Goal: Information Seeking & Learning: Learn about a topic

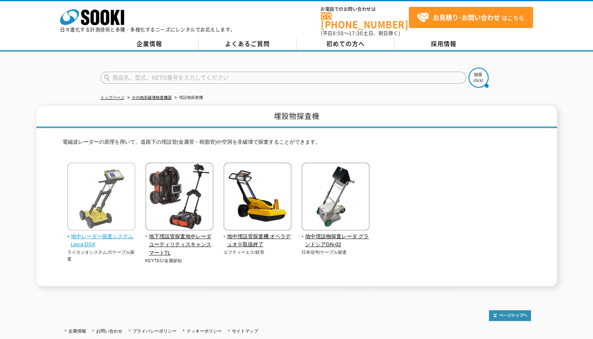
click at [114, 199] on img at bounding box center [101, 198] width 68 height 70
click at [539, 84] on div at bounding box center [296, 71] width 593 height 38
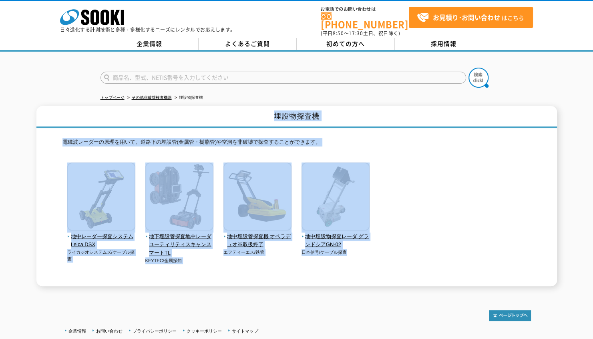
drag, startPoint x: 153, startPoint y: 115, endPoint x: 421, endPoint y: 284, distance: 316.5
click at [421, 284] on div "トップページ その他非破壊検査機器 埋設物探査機 埋設物探査機 電磁波レーダーの原理を用いて、道路下の埋設管(金属管・樹脂管)や空洞を非破壊で探査することがで…" at bounding box center [296, 173] width 593 height 243
click at [354, 288] on div "トップページ その他非破壊検査機器 埋設物探査機 埋設物探査機 電磁波レーダーの原理を用いて、道路下の埋設管(金属管・樹脂管)や空洞を非破壊で探査することがで…" at bounding box center [296, 173] width 593 height 243
drag, startPoint x: 569, startPoint y: 282, endPoint x: 213, endPoint y: 99, distance: 399.5
click at [213, 99] on div "トップページ その他非破壊検査機器 埋設物探査機 埋設物探査機 電磁波レーダーの原理を用いて、道路下の埋設管(金属管・樹脂管)や空洞を非破壊で探査することがで…" at bounding box center [296, 173] width 593 height 243
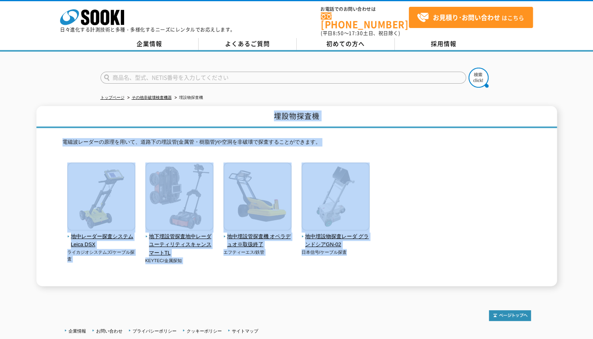
drag, startPoint x: 213, startPoint y: 99, endPoint x: 188, endPoint y: 109, distance: 27.0
click at [188, 109] on h1 "埋設物探査機" at bounding box center [296, 117] width 521 height 22
click at [190, 107] on h1 "埋設物探査機" at bounding box center [296, 117] width 521 height 22
drag, startPoint x: 260, startPoint y: 100, endPoint x: 569, endPoint y: 287, distance: 360.5
click at [569, 287] on div "トップページ その他非破壊検査機器 埋設物探査機 埋設物探査機 電磁波レーダーの原理を用いて、道路下の埋設管(金属管・樹脂管)や空洞を非破壊で探査することがで…" at bounding box center [296, 173] width 593 height 243
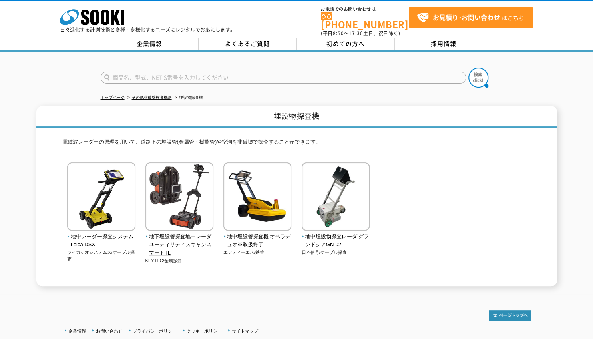
drag, startPoint x: 569, startPoint y: 287, endPoint x: 562, endPoint y: 303, distance: 17.4
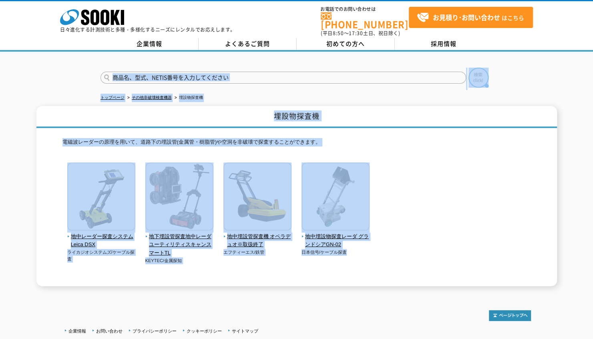
drag, startPoint x: 565, startPoint y: 290, endPoint x: 78, endPoint y: 49, distance: 544.0
click at [78, 49] on body "株式会社 ソーキ spMenu 日々進化する計測技術と多種・多様化するニーズにレンタルでお応えします。 お電話でのお問い合わせは [PHONE_NUMBER]…" at bounding box center [296, 200] width 593 height 400
drag, startPoint x: 78, startPoint y: 49, endPoint x: 48, endPoint y: 70, distance: 36.7
click at [48, 70] on div at bounding box center [296, 71] width 593 height 38
click at [64, 72] on div at bounding box center [296, 71] width 593 height 38
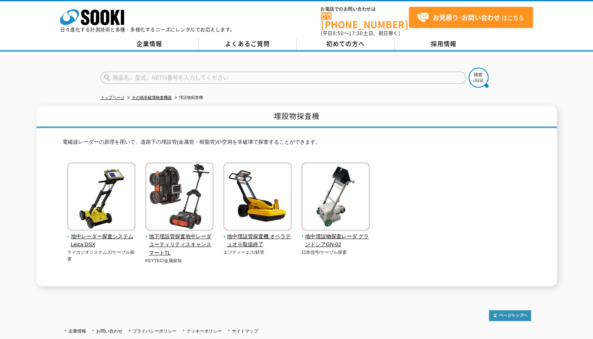
drag, startPoint x: 82, startPoint y: 63, endPoint x: 270, endPoint y: 118, distance: 195.4
click at [280, 123] on div "トップページ その他非破壊検査機器 埋設物探査機 埋設物探査機 電磁波レーダーの原理を用いて、道路下の埋設管(金属管・樹脂管)や空洞を非破壊で探査することがで…" at bounding box center [296, 173] width 593 height 243
type input "商品名、型式、NETIS番号を入力してください"
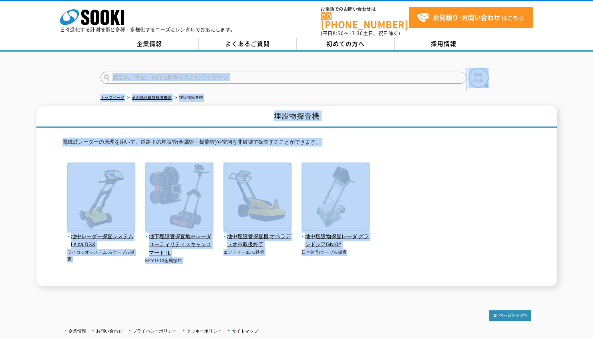
drag, startPoint x: 99, startPoint y: 61, endPoint x: 564, endPoint y: 288, distance: 517.2
click at [564, 288] on div "商品名、型式、NETIS番号を入力してください トップページ その他非破壊検査機器 埋設物探査機 埋設物探査機 電磁波レーダーの原理を用いて、道路下の埋設管(…" at bounding box center [296, 173] width 593 height 243
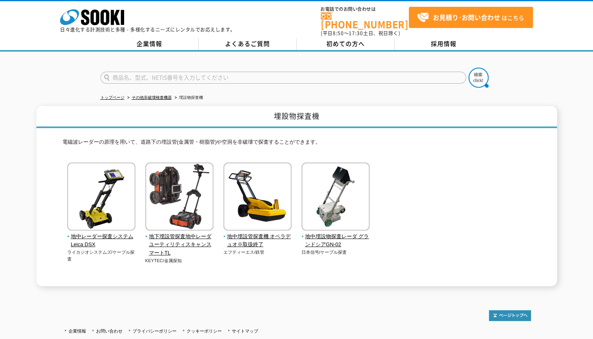
drag, startPoint x: 564, startPoint y: 288, endPoint x: 562, endPoint y: 297, distance: 9.9
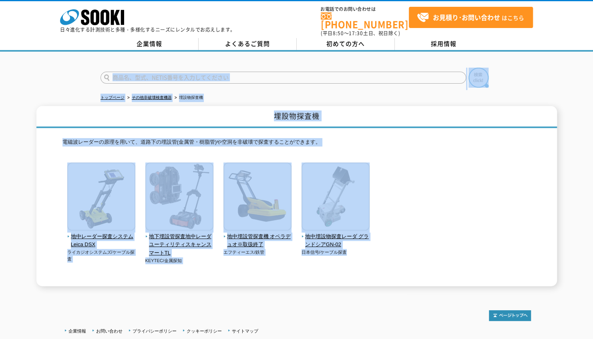
drag, startPoint x: 413, startPoint y: 273, endPoint x: 79, endPoint y: 81, distance: 385.8
click at [79, 81] on div "商品名、型式、NETIS番号を入力してください トップページ その他非破壊検査機器 埋設物探査機 埋設物探査機 電磁波レーダーの原理を用いて、道路下の埋設管(…" at bounding box center [296, 173] width 593 height 243
drag, startPoint x: 79, startPoint y: 81, endPoint x: 46, endPoint y: 103, distance: 39.0
click at [46, 106] on h1 "埋設物探査機" at bounding box center [296, 117] width 521 height 22
click at [56, 88] on div "商品名、型式、NETIS番号を入力してください トップページ その他非破壊検査機器 埋設物探査機 埋設物探査機 電磁波レーダーの原理を用いて、道路下の埋設管(…" at bounding box center [296, 173] width 593 height 243
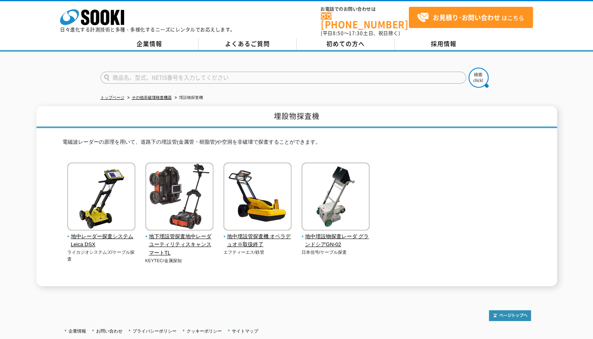
drag, startPoint x: 70, startPoint y: 52, endPoint x: 316, endPoint y: 147, distance: 263.1
click at [316, 147] on div "トップページ その他非破壊検査機器 埋設物探査機 埋設物探査機 電磁波レーダーの原理を用いて、道路下の埋設管(金属管・樹脂管)や空洞を非破壊で探査することがで…" at bounding box center [296, 173] width 593 height 243
type input "商品名、型式、NETIS番号を入力してください"
click at [42, 132] on div "埋設物探査機 電磁波レーダーの原理を用いて、道路下の埋設管(金属管・樹脂管)や空洞を非破壊で探査することができます。 地中レーダー探査システム Leica D…" at bounding box center [296, 196] width 521 height 180
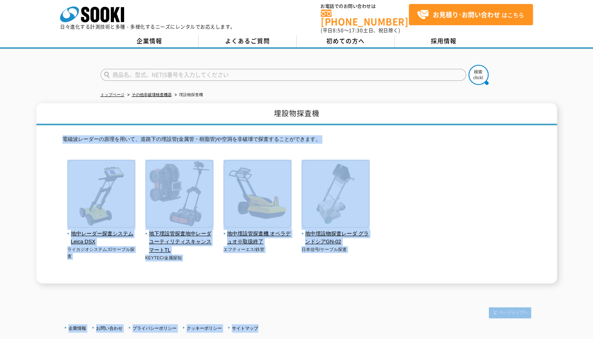
scroll to position [55, 0]
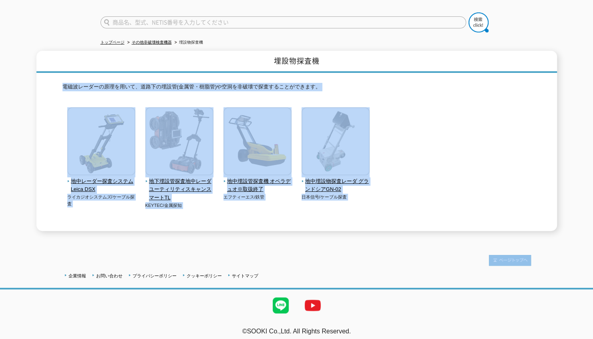
drag, startPoint x: 42, startPoint y: 132, endPoint x: 119, endPoint y: 240, distance: 132.5
click at [119, 240] on body "株式会社 ソーキ spMenu 日々進化する計測技術と多種・多様化するニーズにレンタルでお応えします。 お電話でのお問い合わせは [PHONE_NUMBER]…" at bounding box center [296, 145] width 593 height 400
click at [36, 249] on div "企業情報 お問い合わせ プライバシーポリシー クッキーポリシー サイトマップ ©SOOKI Co.,Ltd. All Rights Reserved. テスト…" at bounding box center [296, 291] width 593 height 105
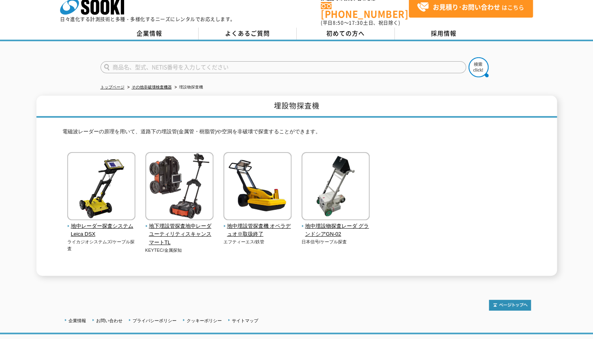
scroll to position [0, 0]
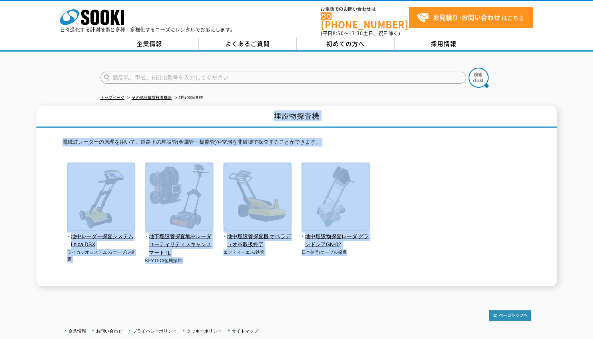
drag, startPoint x: 272, startPoint y: 108, endPoint x: 407, endPoint y: 287, distance: 223.7
click at [407, 287] on div "商品名、型式、NETIS番号を入力してください トップページ その他非破壊検査機器 埋設物探査機 埋設物探査機 電磁波レーダーの原理を用いて、道路下の埋設管(…" at bounding box center [296, 173] width 593 height 243
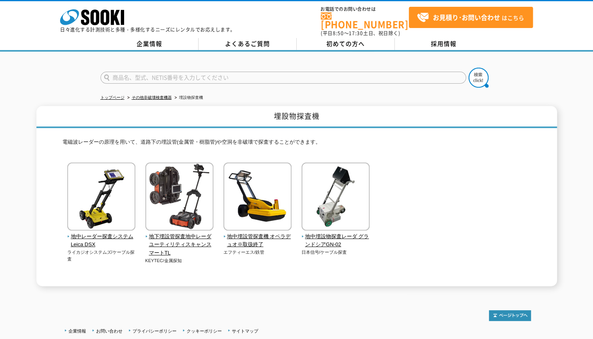
drag, startPoint x: 407, startPoint y: 287, endPoint x: 403, endPoint y: 306, distance: 19.6
click at [403, 306] on div at bounding box center [296, 311] width 469 height 19
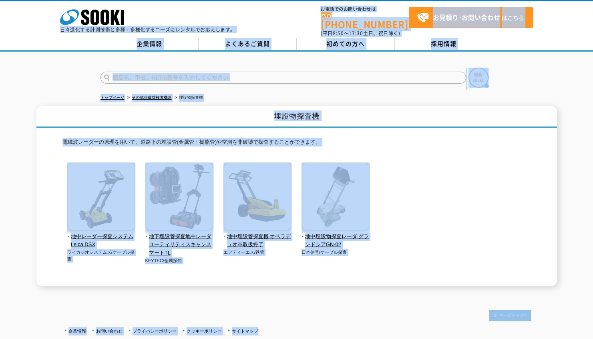
drag, startPoint x: 570, startPoint y: 277, endPoint x: 30, endPoint y: 21, distance: 597.9
click at [30, 21] on body "株式会社 ソーキ spMenu 日々進化する計測技術と多種・多様化するニーズにレンタルでお応えします。 お電話でのお問い合わせは [PHONE_NUMBER]…" at bounding box center [296, 200] width 593 height 400
drag, startPoint x: 30, startPoint y: 21, endPoint x: 29, endPoint y: 100, distance: 78.5
click at [29, 100] on div "商品名、型式、NETIS番号を入力してください トップページ その他非破壊検査機器 埋設物探査機 埋設物探査機 電磁波レーダーの原理を用いて、道路下の埋設管(…" at bounding box center [296, 173] width 593 height 243
click at [33, 66] on div "商品名、型式、NETIS番号を入力してください" at bounding box center [296, 71] width 593 height 38
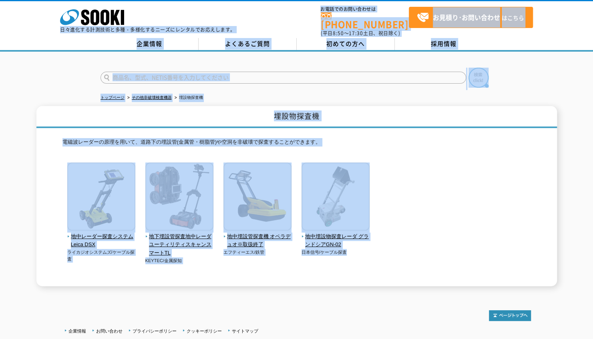
drag, startPoint x: 36, startPoint y: 12, endPoint x: 557, endPoint y: 280, distance: 586.0
click at [557, 280] on body "株式会社 ソーキ spMenu 日々進化する計測技術と多種・多様化するニーズにレンタルでお応えします。 お電話でのお問い合わせは [PHONE_NUMBER]…" at bounding box center [296, 200] width 593 height 400
drag, startPoint x: 557, startPoint y: 280, endPoint x: 551, endPoint y: 288, distance: 10.1
click at [551, 288] on div "商品名、型式、NETIS番号を入力してください トップページ その他非破壊検査機器 埋設物探査機 埋設物探査機 電磁波レーダーの原理を用いて、道路下の埋設管(…" at bounding box center [296, 173] width 593 height 243
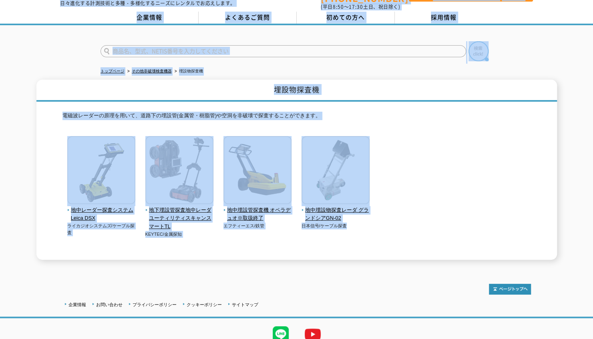
scroll to position [55, 0]
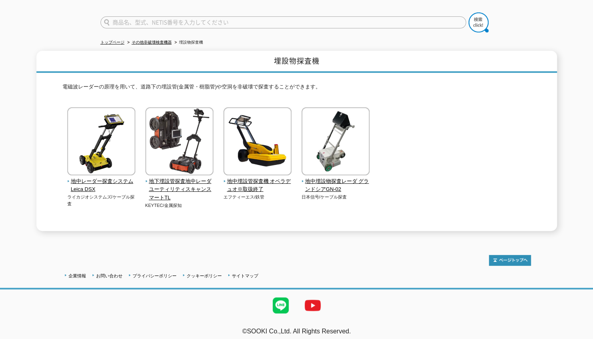
click at [566, 290] on ul at bounding box center [296, 306] width 593 height 32
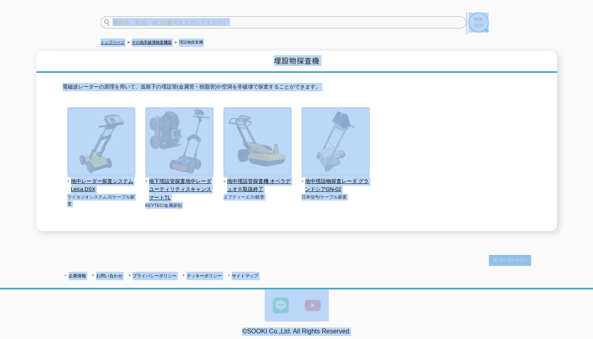
scroll to position [0, 0]
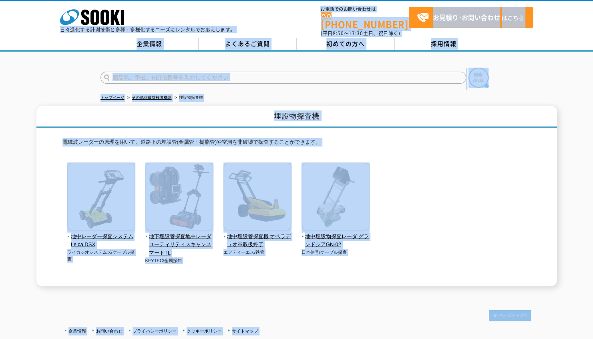
drag, startPoint x: 468, startPoint y: 336, endPoint x: 49, endPoint y: 26, distance: 521.2
click at [49, 26] on body "株式会社 ソーキ spMenu 日々進化する計測技術と多種・多様化するニーズにレンタルでお応えします。 お電話でのお問い合わせは [PHONE_NUMBER]…" at bounding box center [296, 200] width 593 height 400
drag, startPoint x: 49, startPoint y: 26, endPoint x: 31, endPoint y: 103, distance: 79.0
click at [31, 106] on div "埋設物探査機 電磁波レーダーの原理を用いて、道路下の埋設管(金属管・樹脂管)や空洞を非破壊で探査することができます。 地中レーダー探査システム Leica D…" at bounding box center [296, 196] width 593 height 180
click at [30, 106] on div "埋設物探査機 電磁波レーダーの原理を用いて、道路下の埋設管(金属管・樹脂管)や空洞を非破壊で探査することができます。 地中レーダー探査システム Leica D…" at bounding box center [296, 196] width 593 height 180
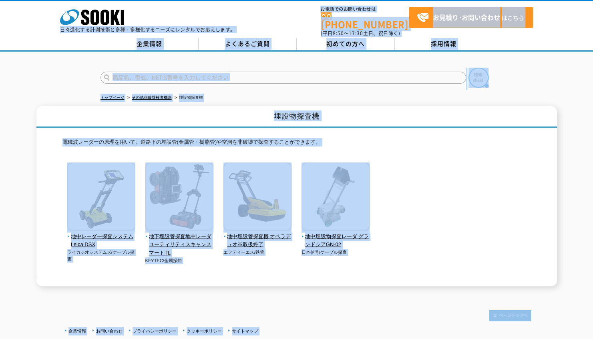
click at [54, 106] on h1 "埋設物探査機" at bounding box center [296, 117] width 521 height 22
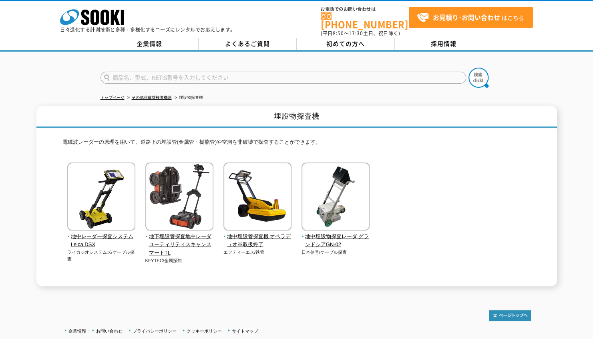
click at [45, 74] on div "商品名、型式、NETIS番号を入力してください" at bounding box center [296, 71] width 593 height 38
click at [42, 125] on div "埋設物探査機 電磁波レーダーの原理を用いて、道路下の埋設管(金属管・樹脂管)や空洞を非破壊で探査することができます。 地中レーダー探査システム Leica D…" at bounding box center [296, 196] width 521 height 180
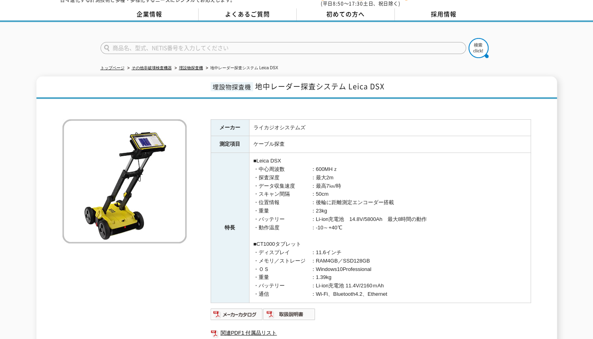
scroll to position [81, 0]
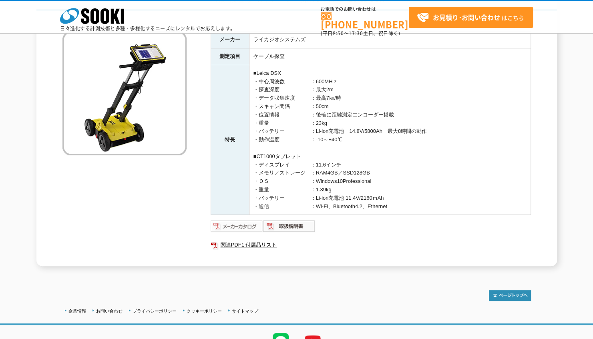
click at [238, 225] on img at bounding box center [237, 226] width 52 height 13
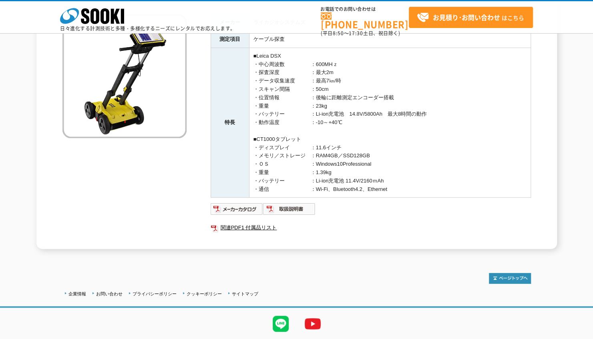
scroll to position [121, 0]
